Goal: Navigation & Orientation: Find specific page/section

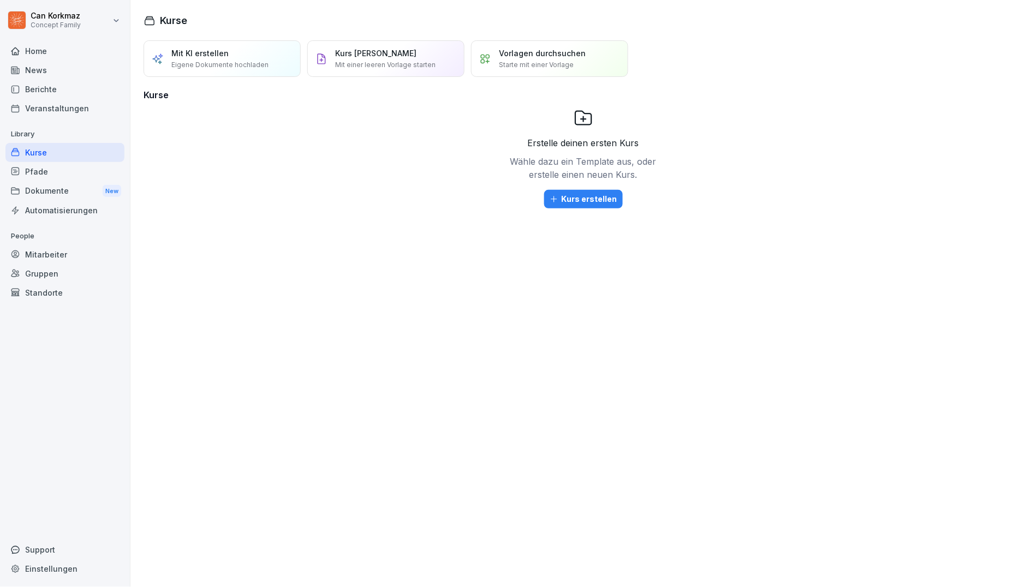
click at [85, 77] on div "News" at bounding box center [64, 70] width 119 height 19
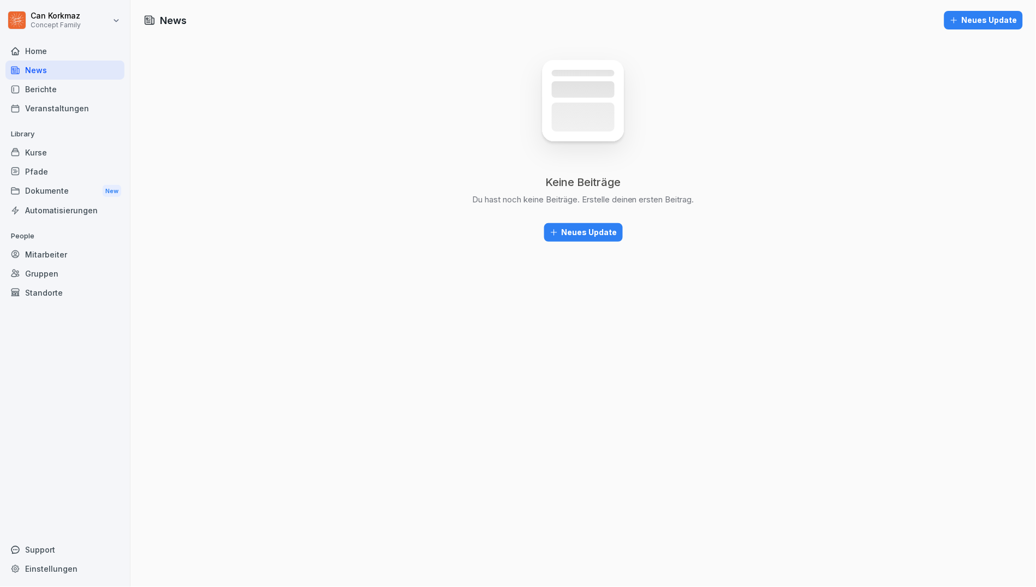
click at [86, 82] on div "Berichte" at bounding box center [64, 89] width 119 height 19
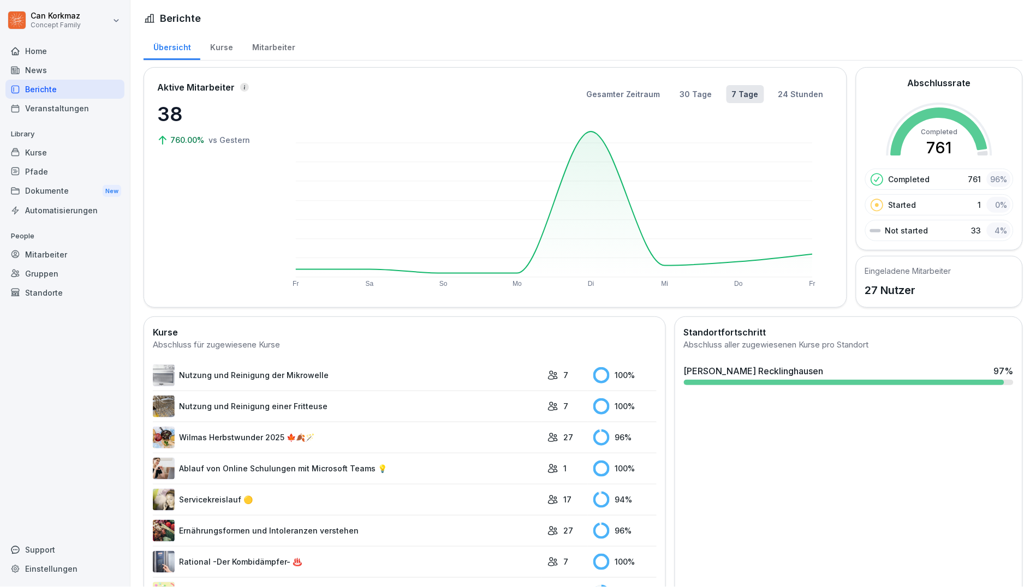
click at [272, 51] on div "Mitarbeiter" at bounding box center [273, 46] width 62 height 28
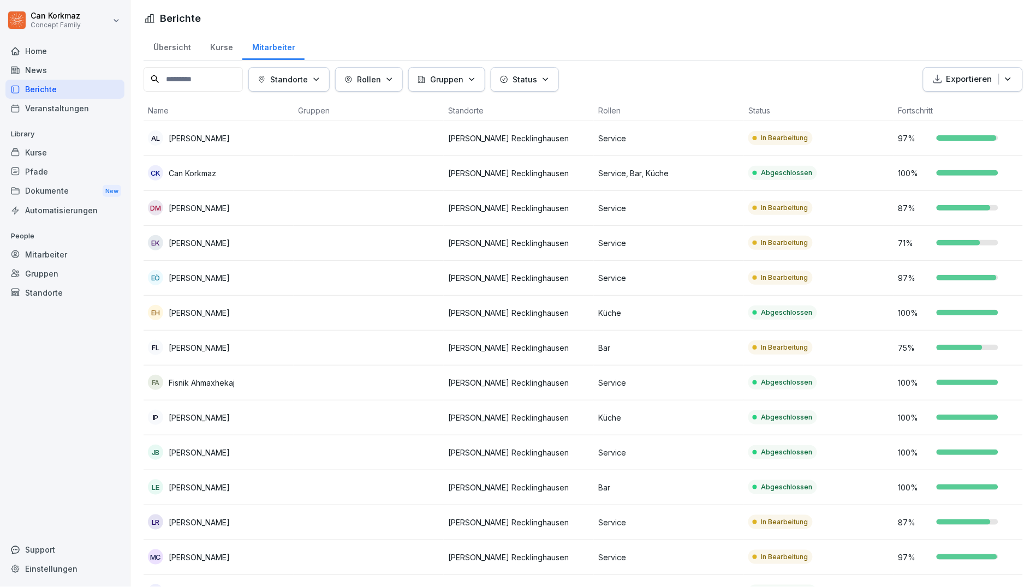
click at [226, 45] on div "Kurse" at bounding box center [221, 46] width 42 height 28
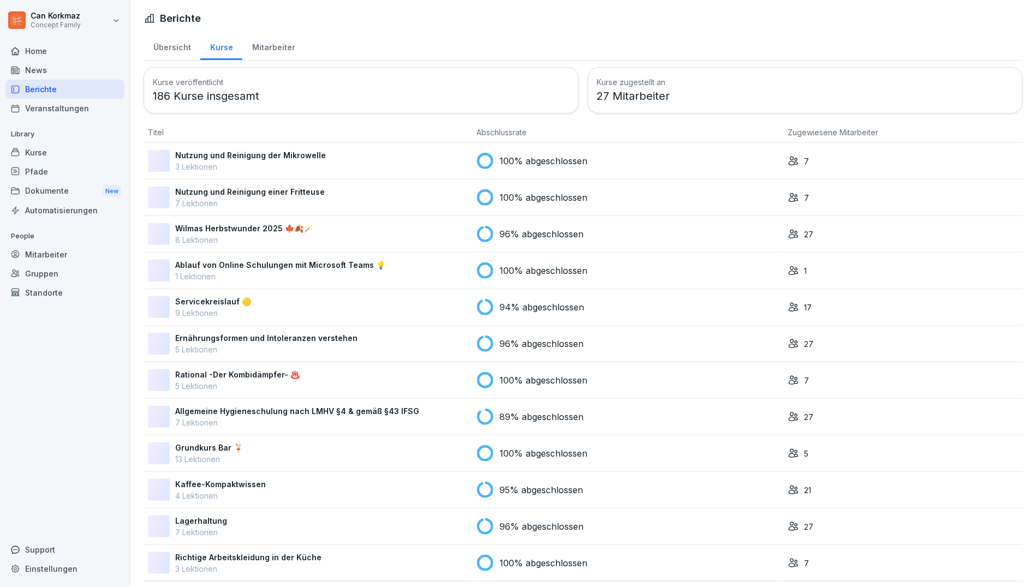
click at [267, 46] on div "Mitarbeiter" at bounding box center [273, 46] width 62 height 28
